Goal: Information Seeking & Learning: Learn about a topic

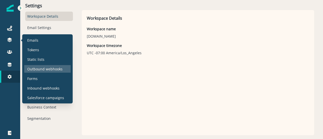
click at [38, 68] on p "Outbound webhooks" at bounding box center [44, 68] width 35 height 5
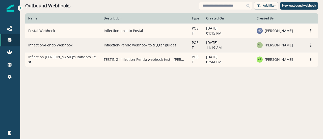
click at [49, 43] on td "Inflection-Pendo Webhook" at bounding box center [62, 45] width 75 height 14
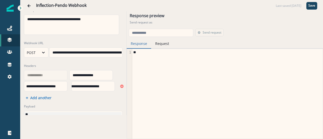
scroll to position [4, 0]
click at [3, 87] on div "Journeys Emails Tokens Static lists Outbound webhooks Forms Inbound webhooks Sa…" at bounding box center [10, 52] width 20 height 73
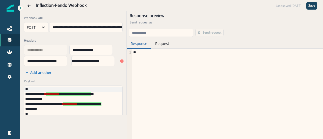
scroll to position [0, 0]
click at [28, 4] on icon "Go back" at bounding box center [29, 6] width 4 height 4
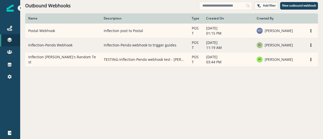
click at [139, 47] on p "Inflection-Pendo webhook to trigger guides" at bounding box center [145, 45] width 82 height 5
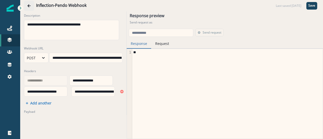
click at [31, 4] on button "Go back" at bounding box center [29, 6] width 10 height 10
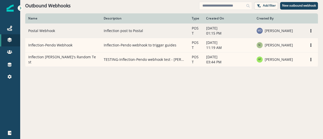
click at [44, 27] on td "Postal Webhook" at bounding box center [62, 30] width 75 height 14
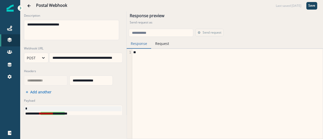
scroll to position [25, 0]
